Goal: Find contact information: Find contact information

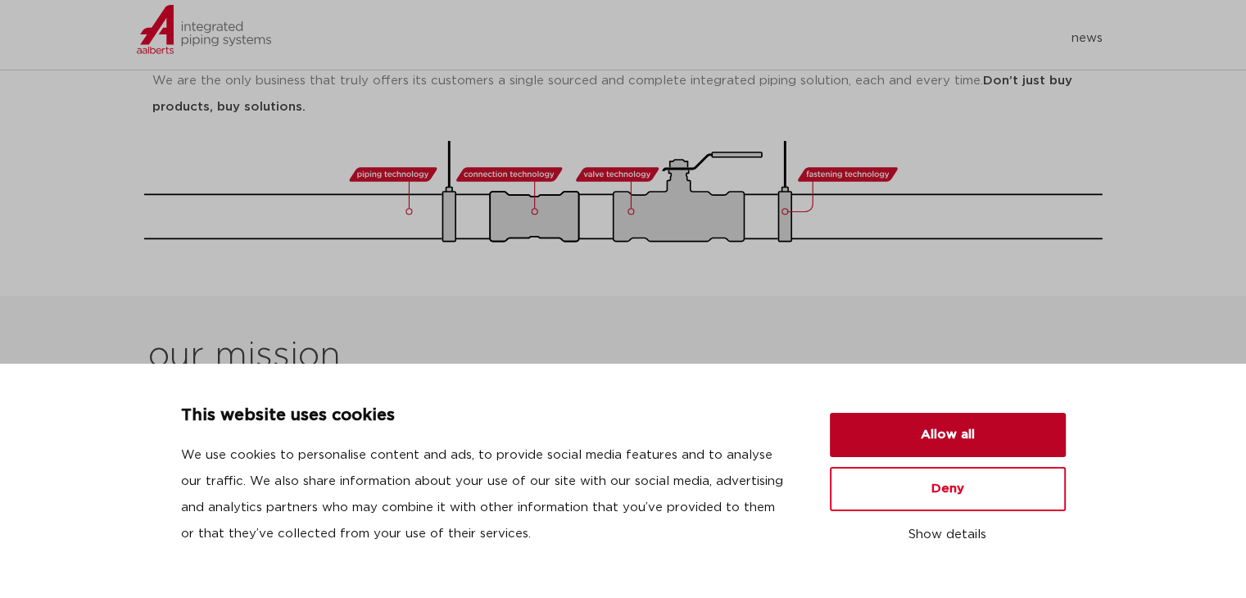
click at [938, 438] on button "Allow all" at bounding box center [948, 435] width 236 height 44
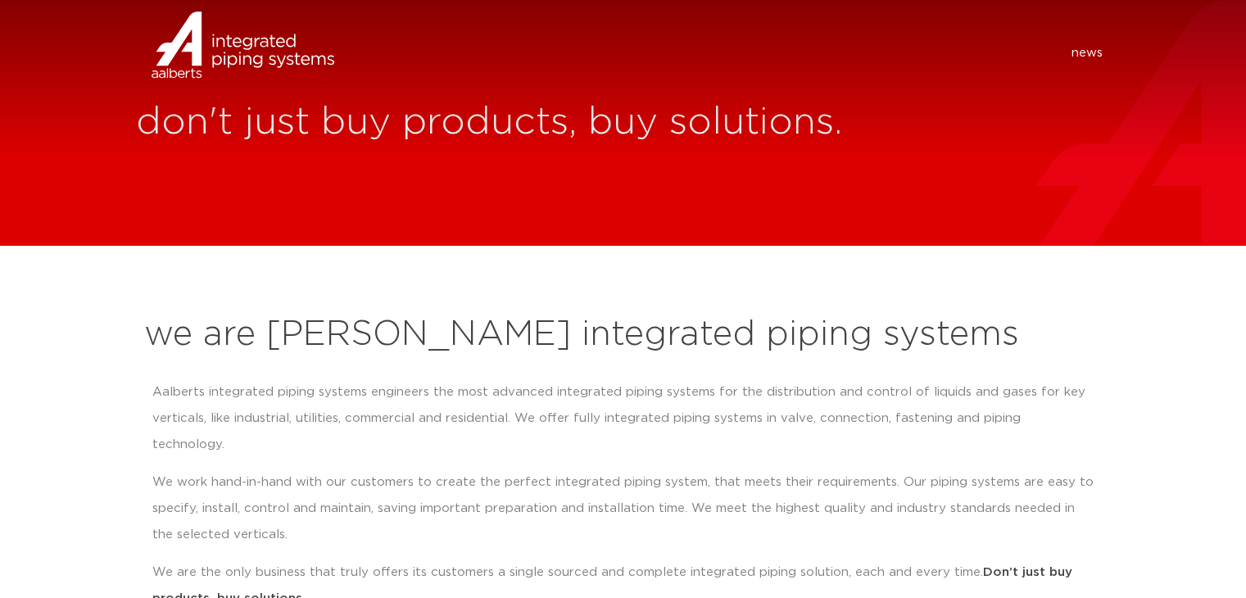
click at [1098, 56] on link "news" at bounding box center [1086, 53] width 31 height 16
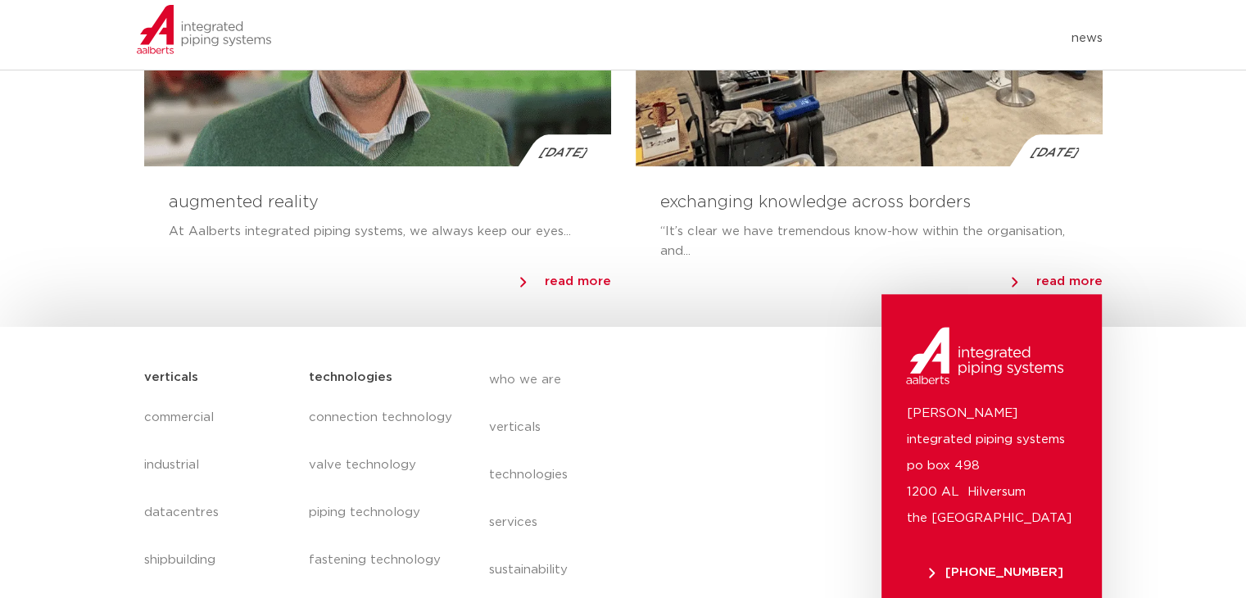
scroll to position [1855, 0]
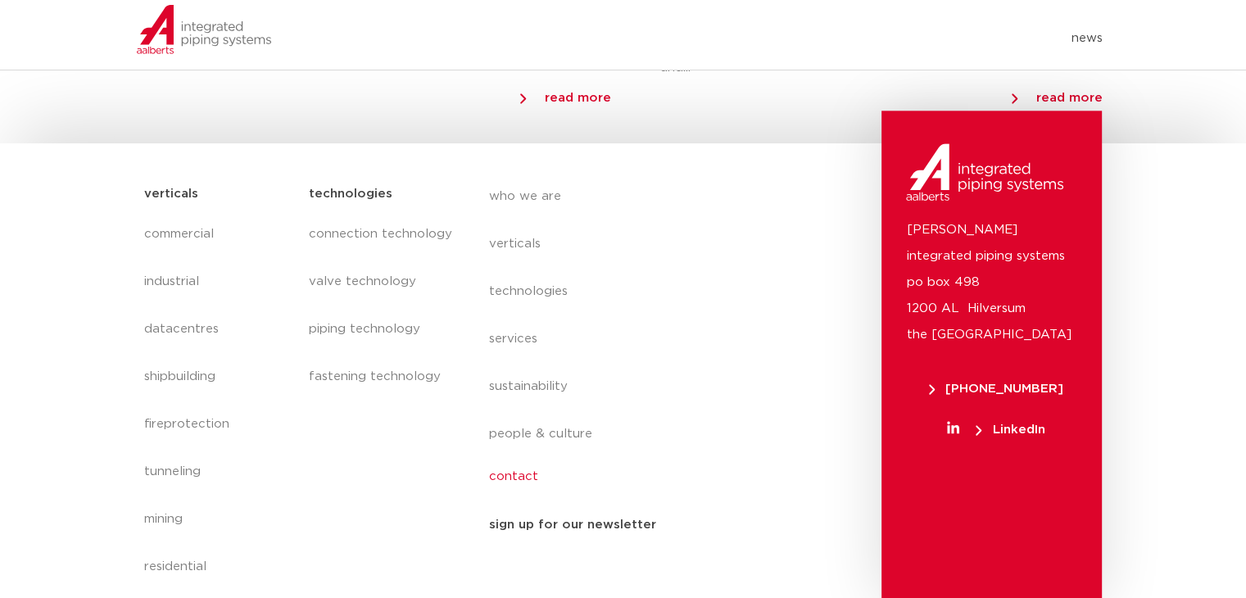
click at [514, 481] on link "contact" at bounding box center [639, 477] width 300 height 38
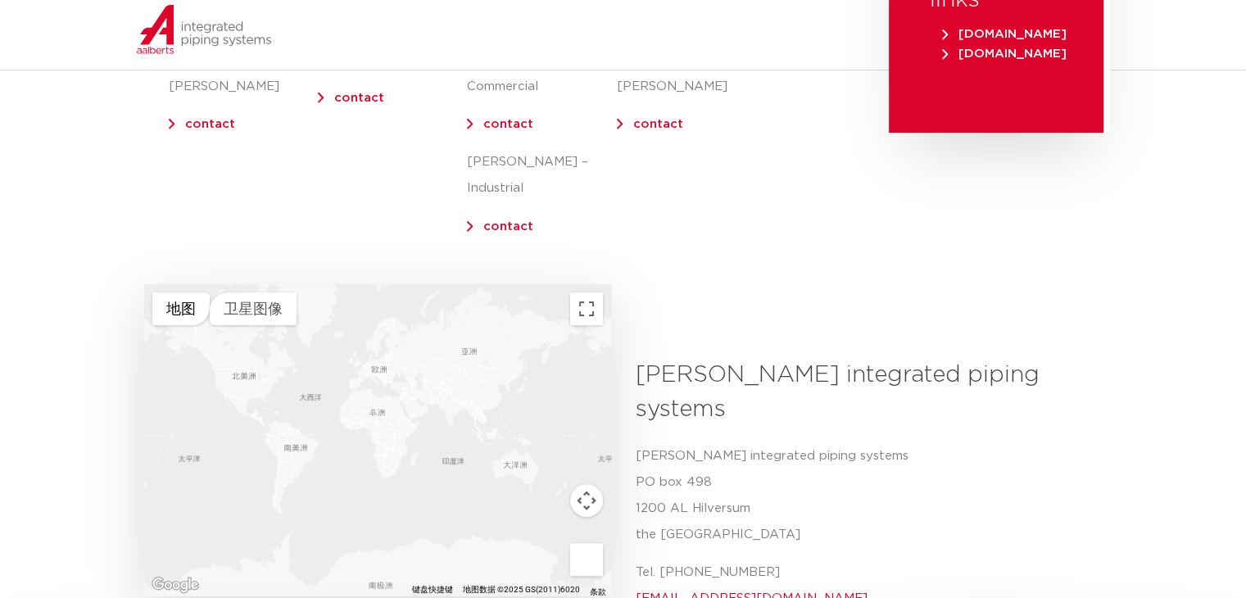
scroll to position [410, 0]
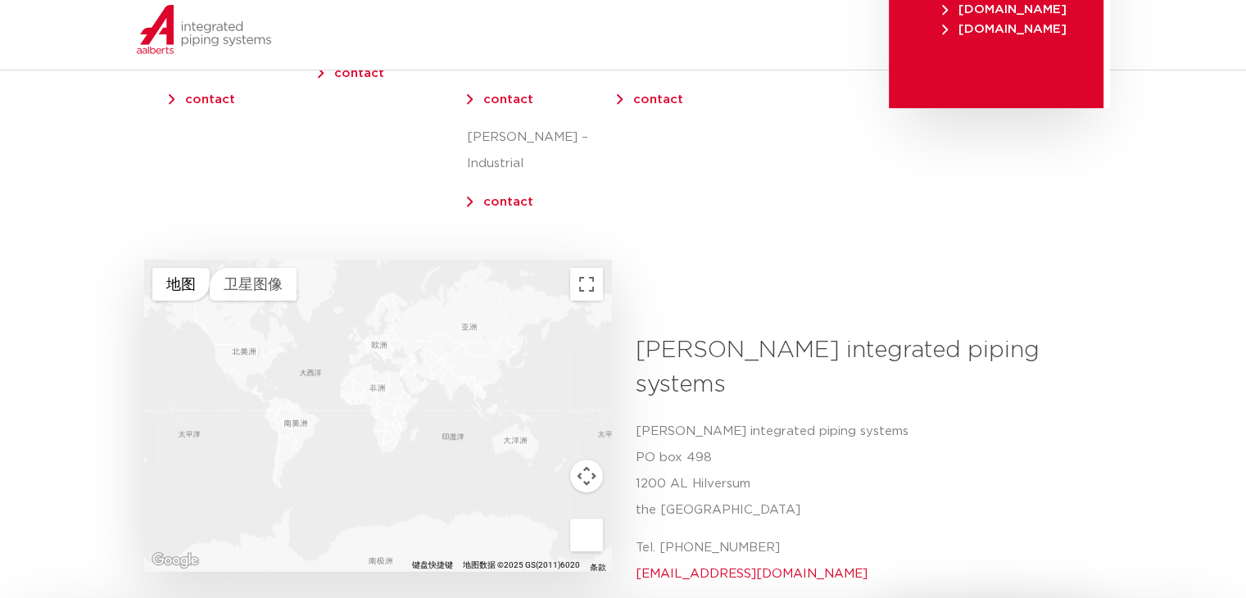
click at [940, 233] on div "external links [DOMAIN_NAME] [DOMAIN_NAME]" at bounding box center [995, 65] width 229 height 389
click at [1030, 14] on span "[DOMAIN_NAME]" at bounding box center [1004, 9] width 125 height 12
